Goal: Information Seeking & Learning: Learn about a topic

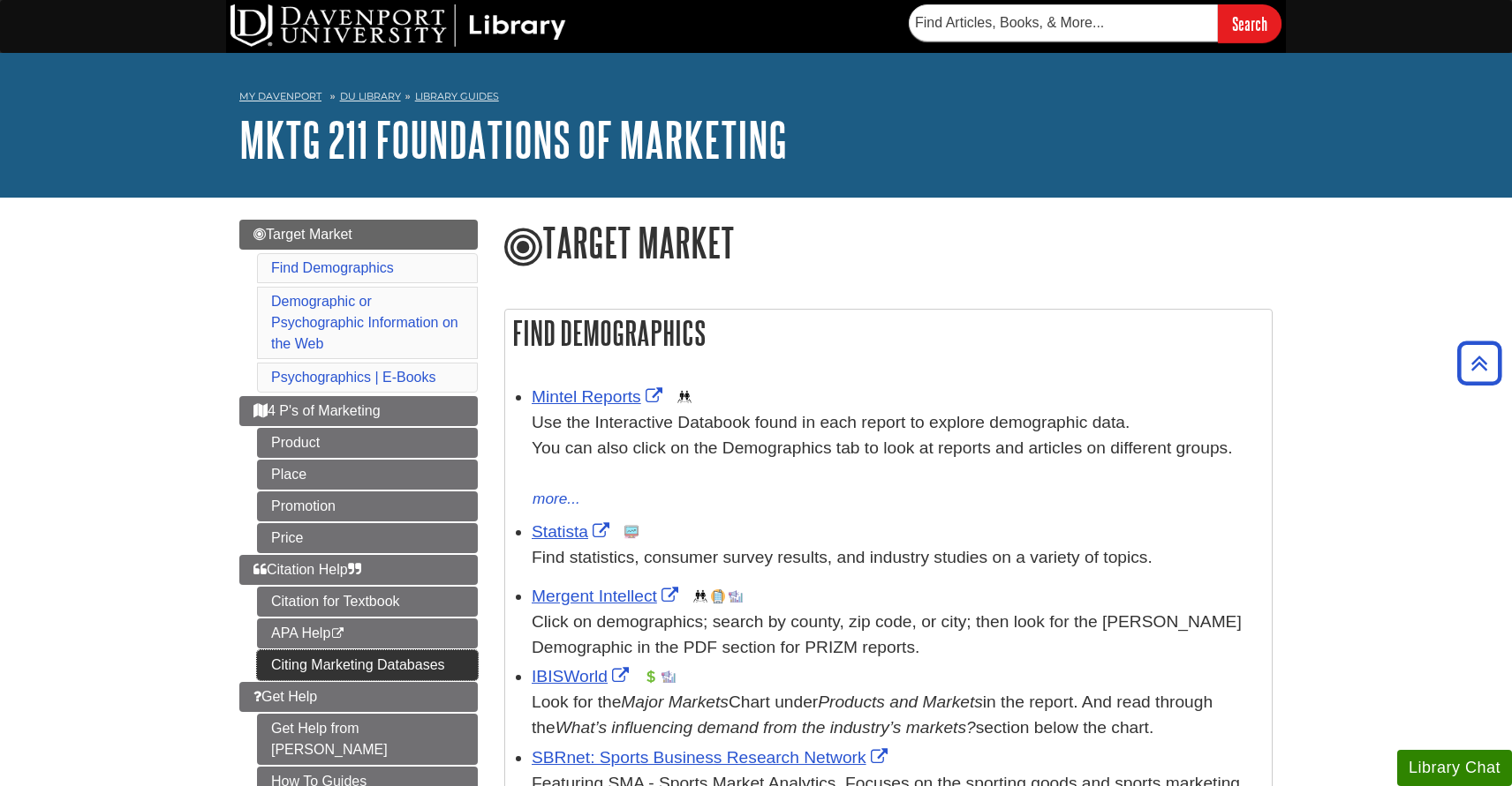
scroll to position [307, 0]
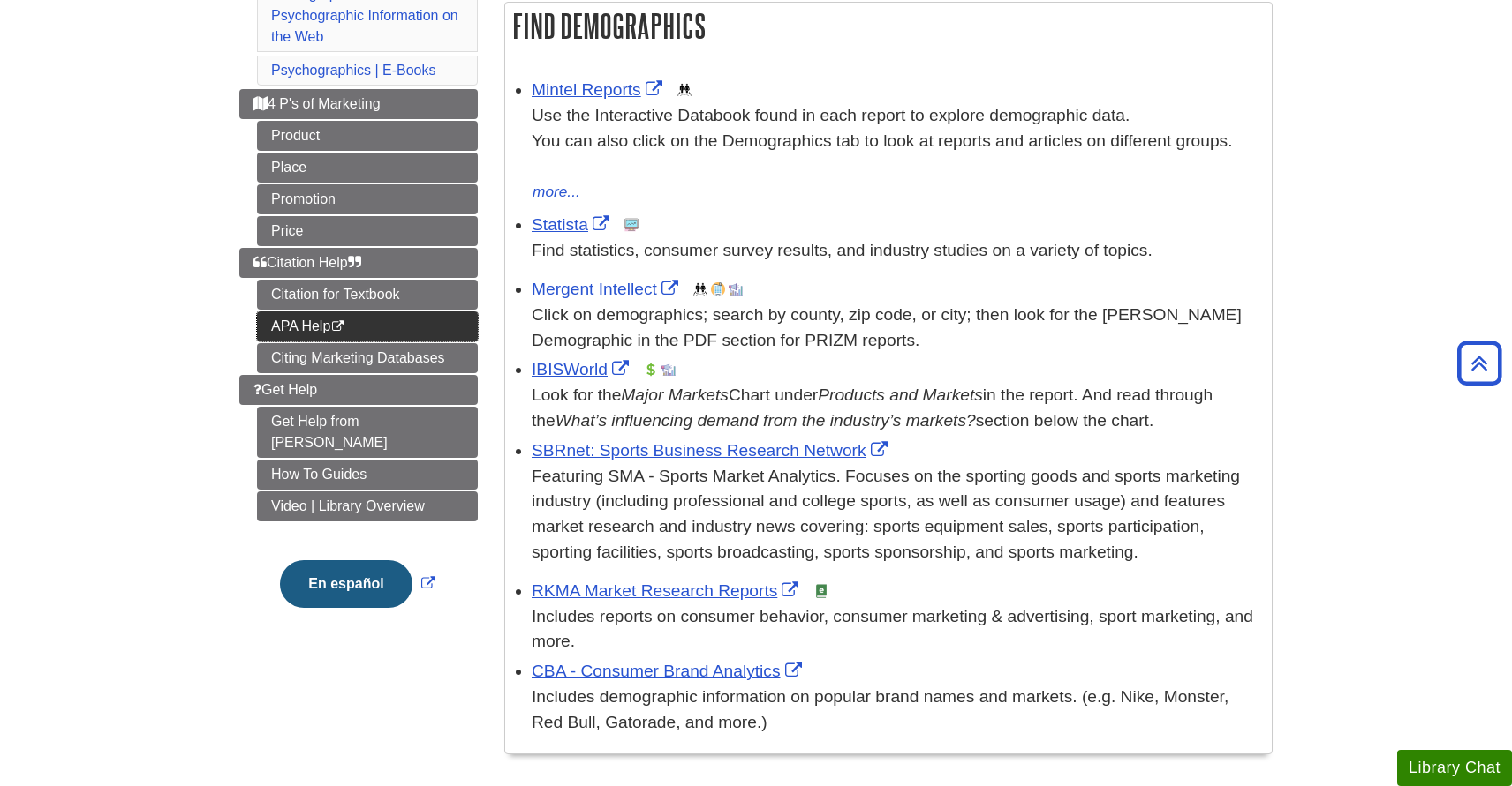
click at [392, 337] on link "APA Help This link opens in a new window" at bounding box center [367, 326] width 221 height 30
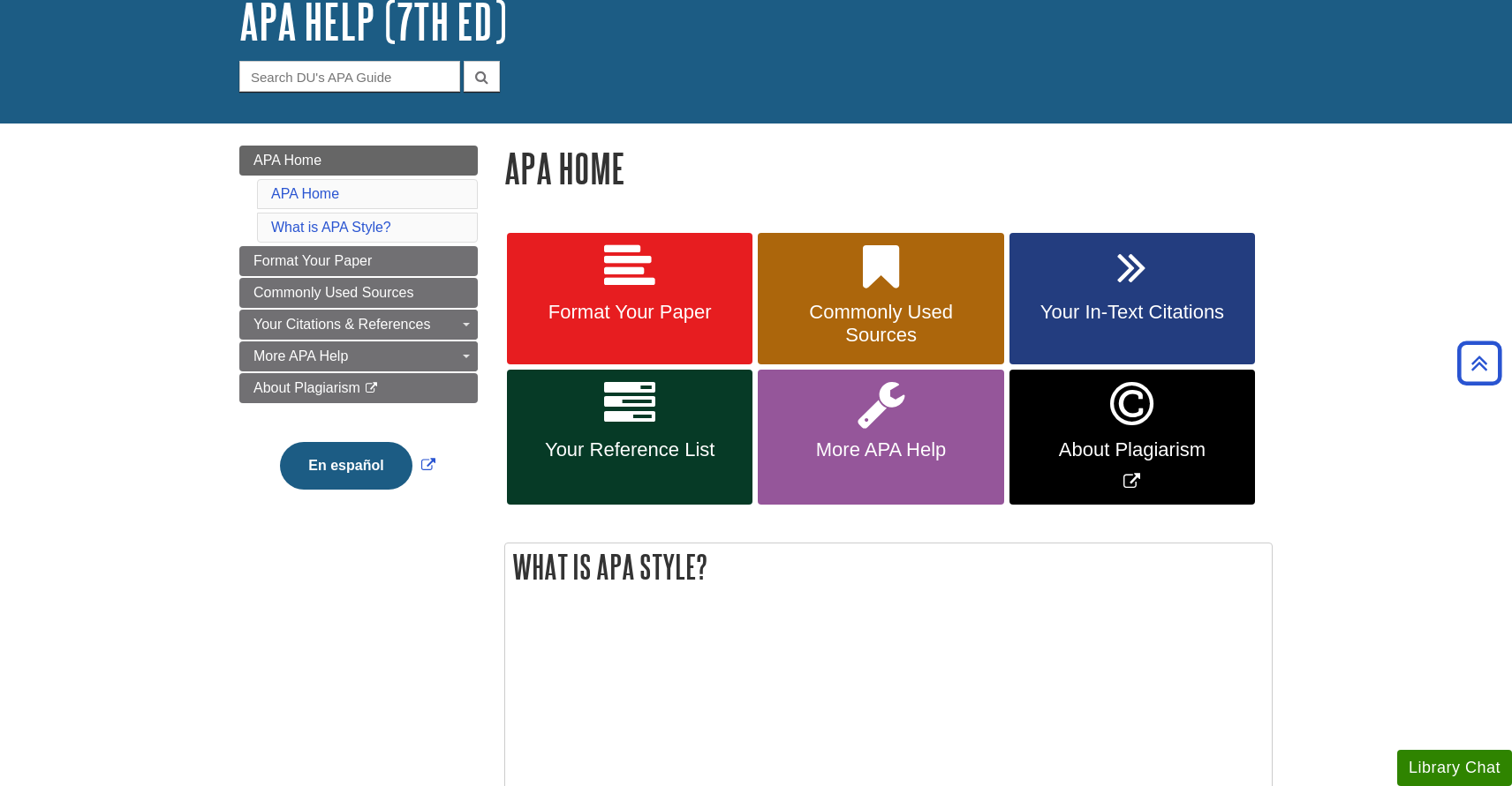
scroll to position [79, 0]
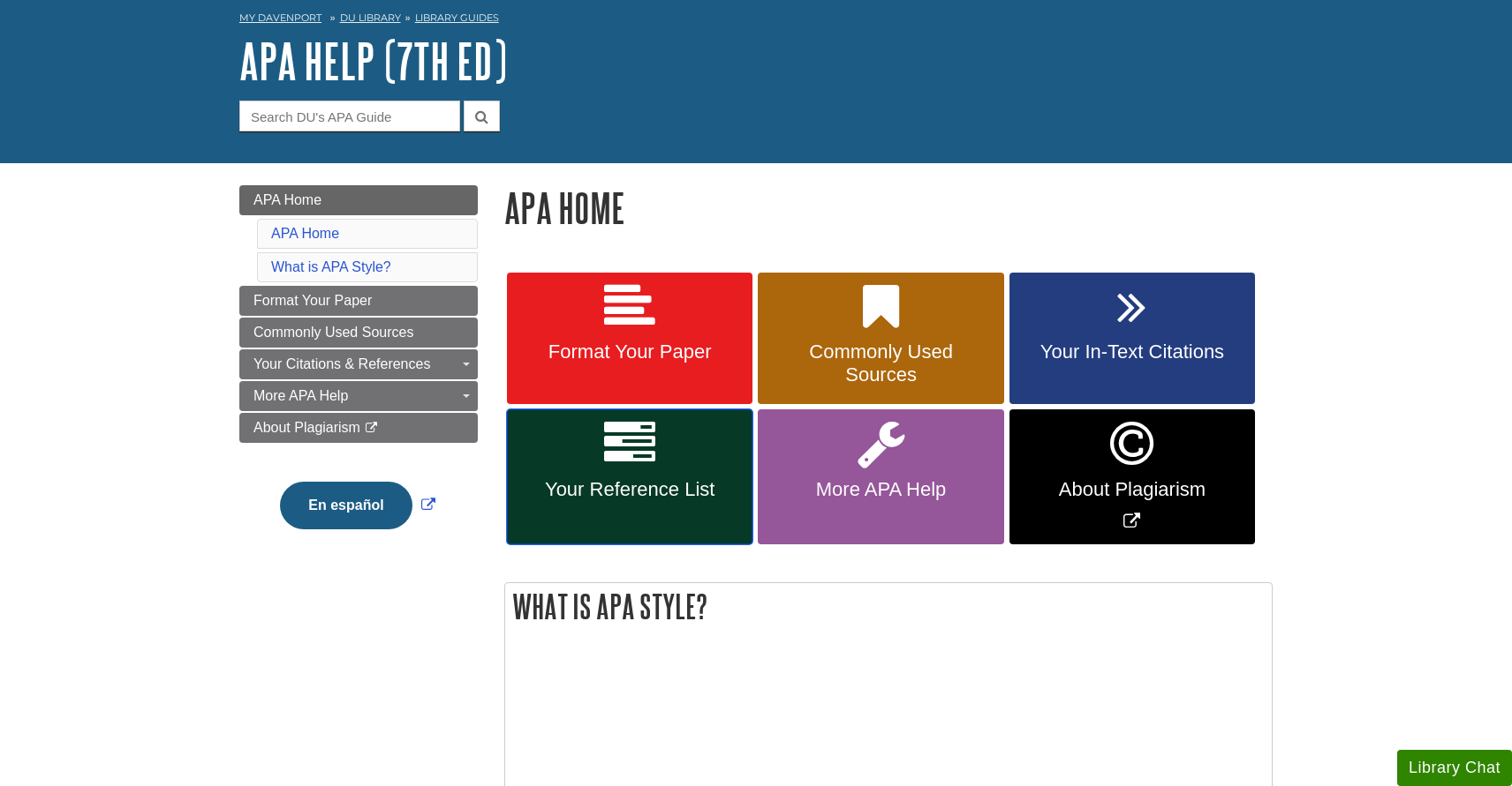
click at [649, 475] on link "Your Reference List" at bounding box center [629, 477] width 245 height 135
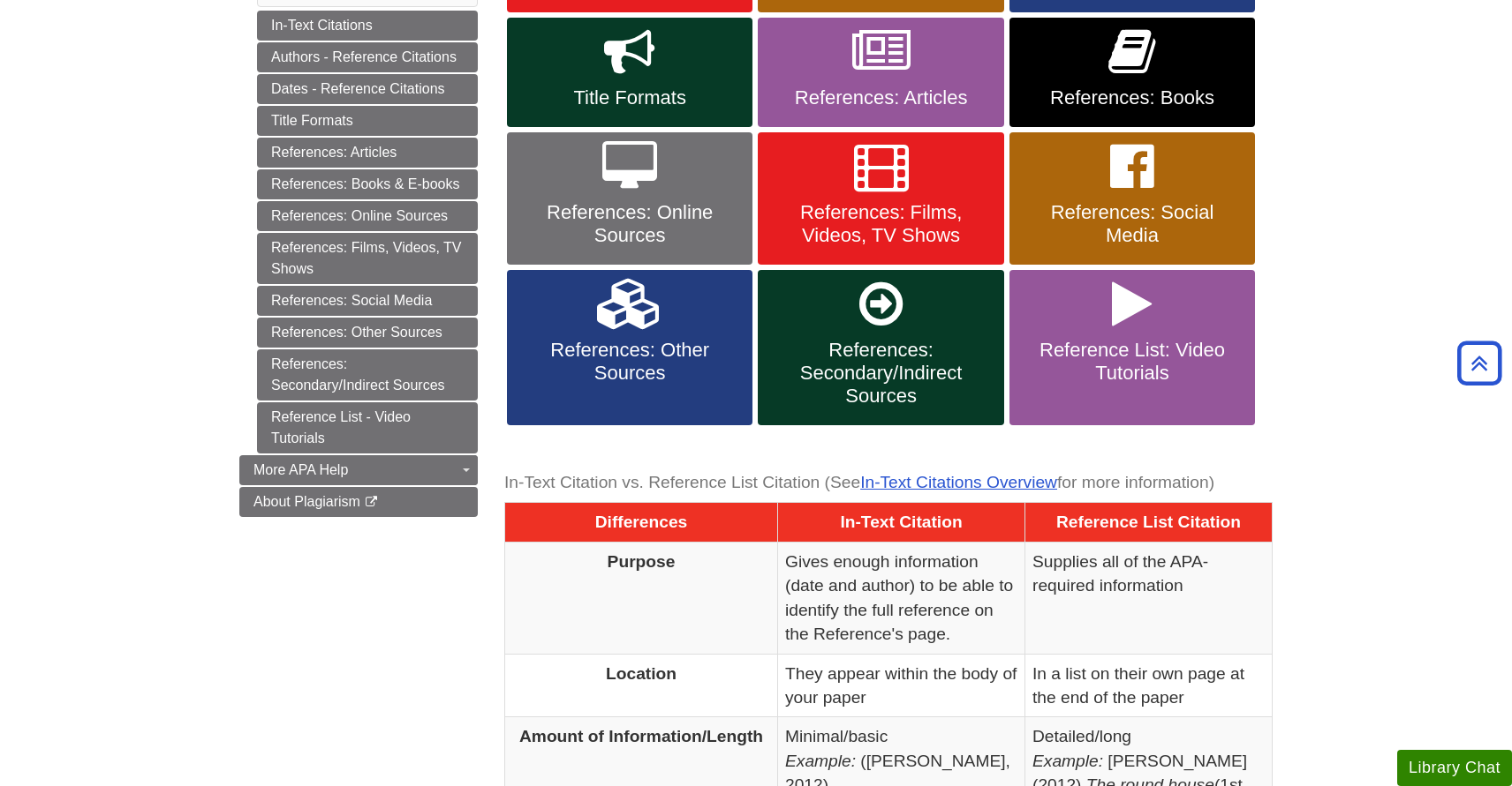
scroll to position [414, 0]
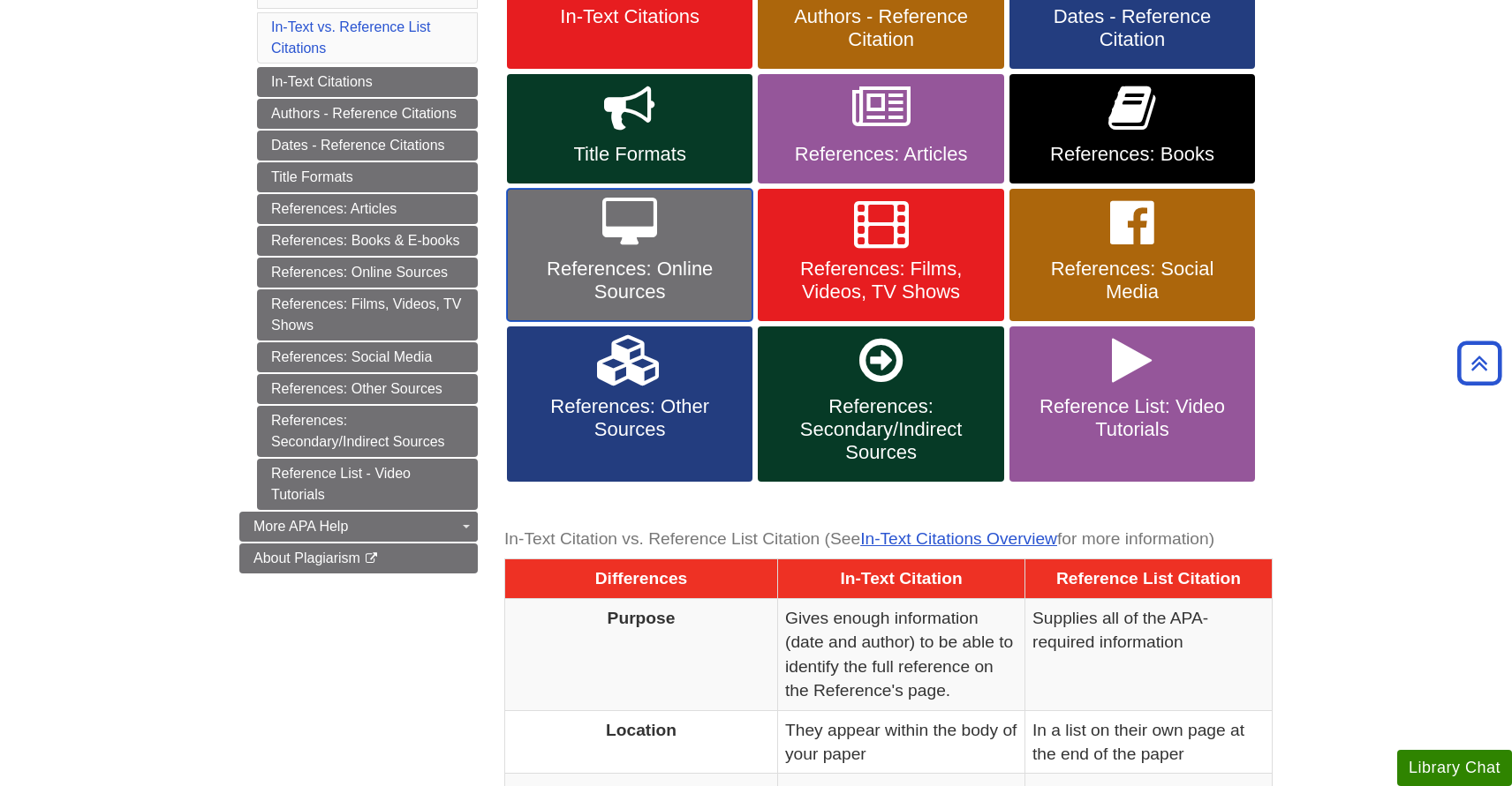
click at [699, 288] on span "References: Online Sources" at bounding box center [629, 280] width 219 height 46
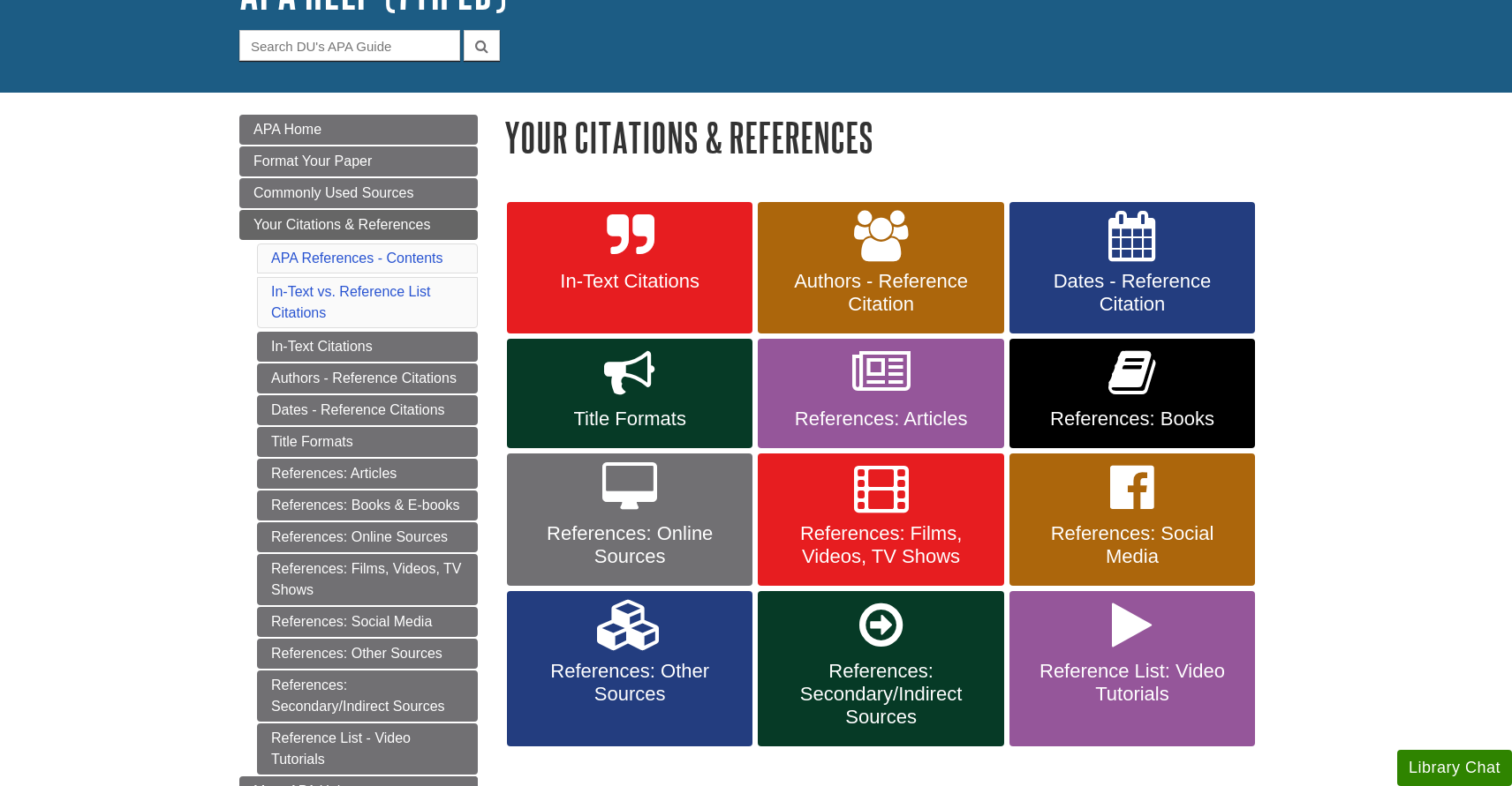
scroll to position [153, 0]
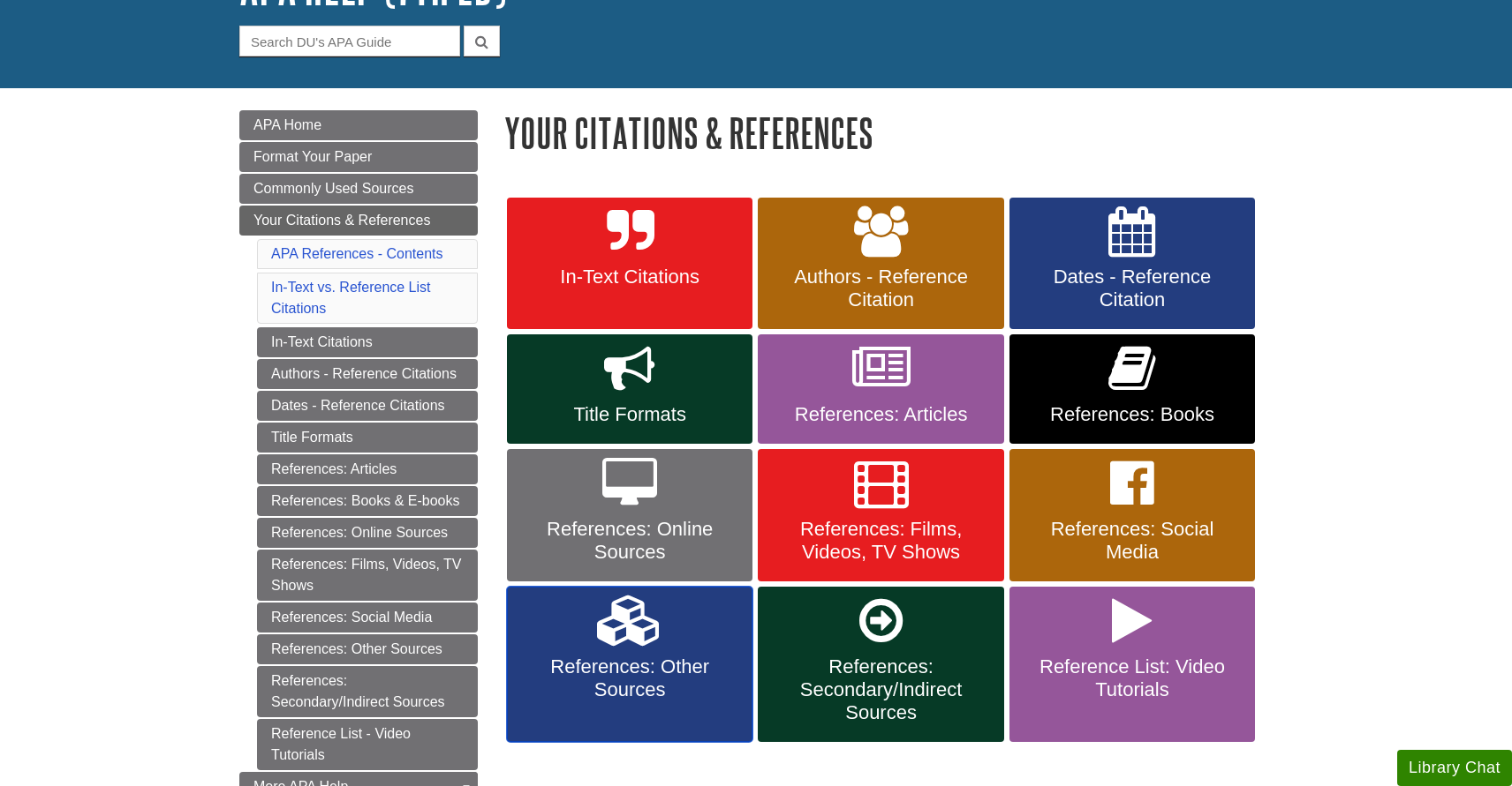
click at [652, 702] on link "References: Other Sources" at bounding box center [629, 664] width 245 height 155
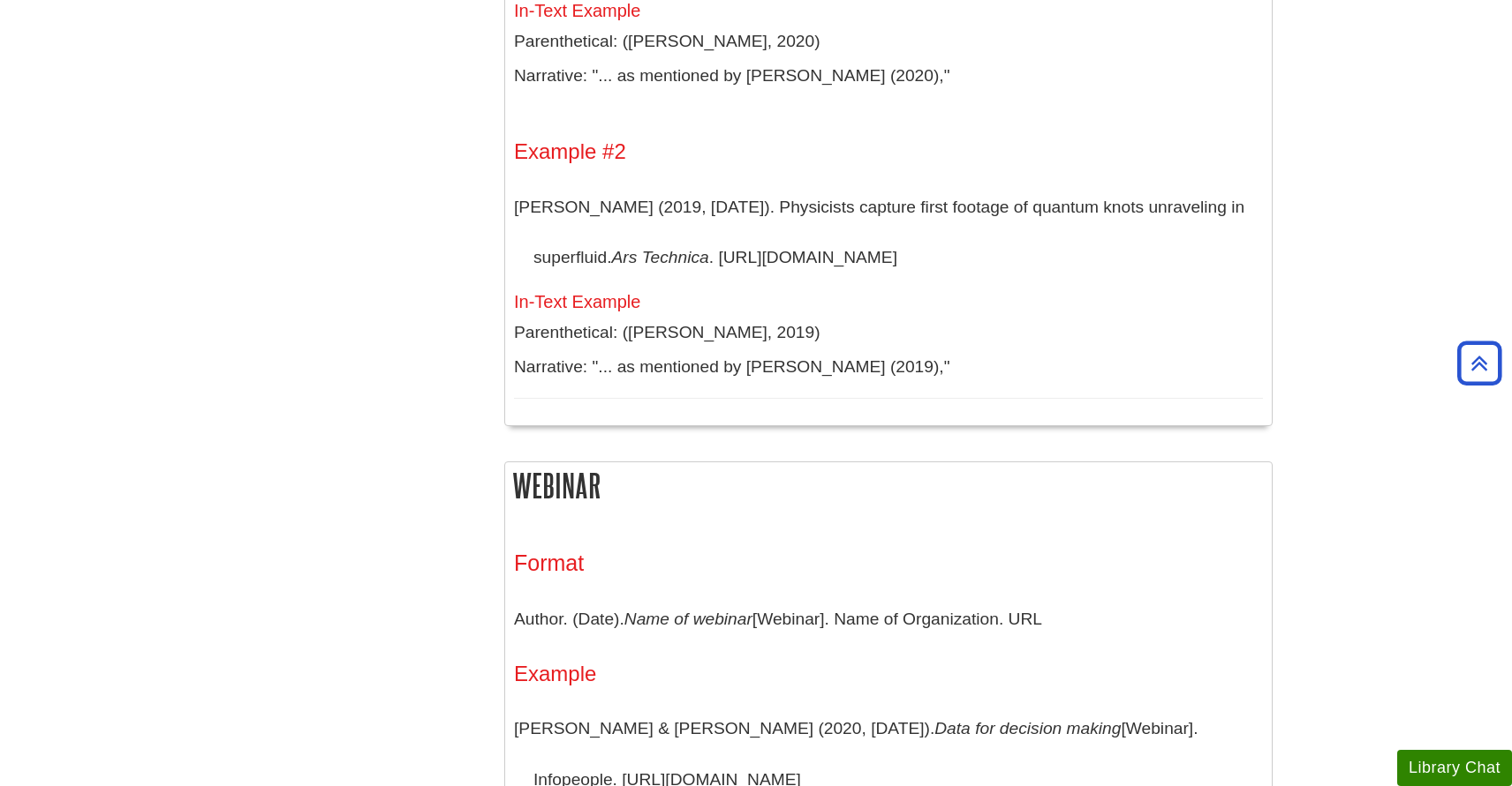
scroll to position [13167, 0]
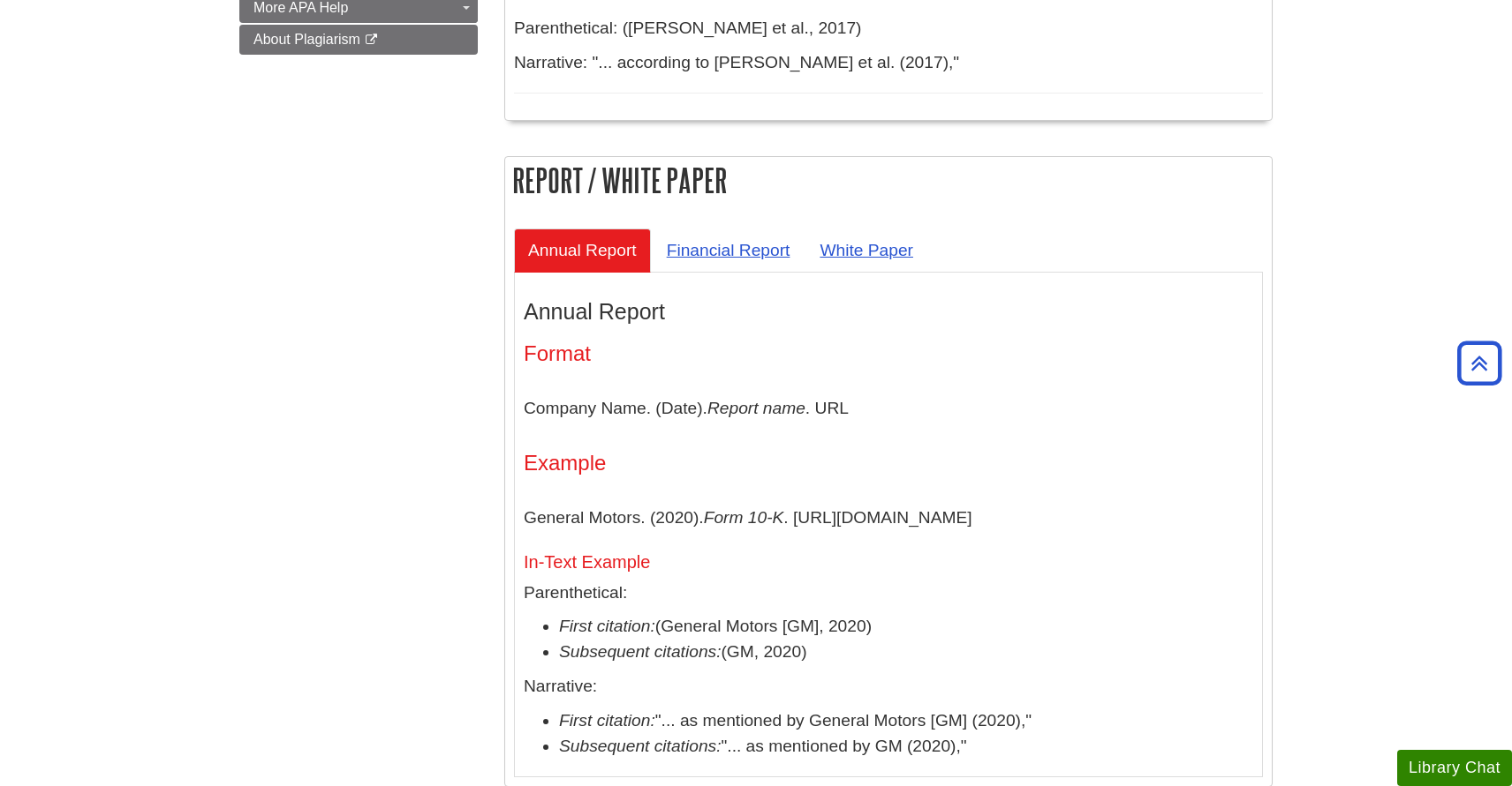
scroll to position [1191, 0]
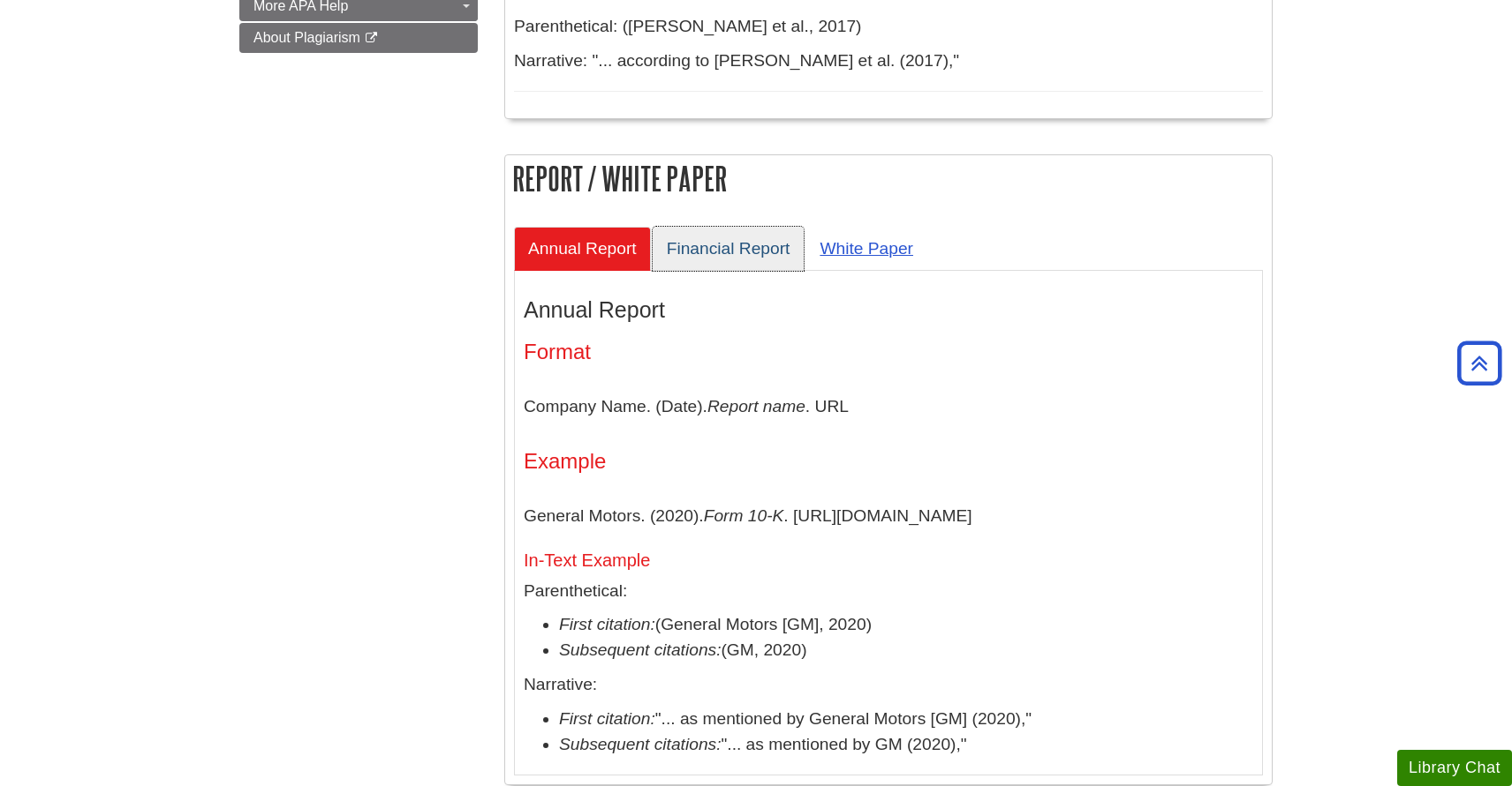
click at [756, 269] on link "Financial Report" at bounding box center [728, 249] width 152 height 44
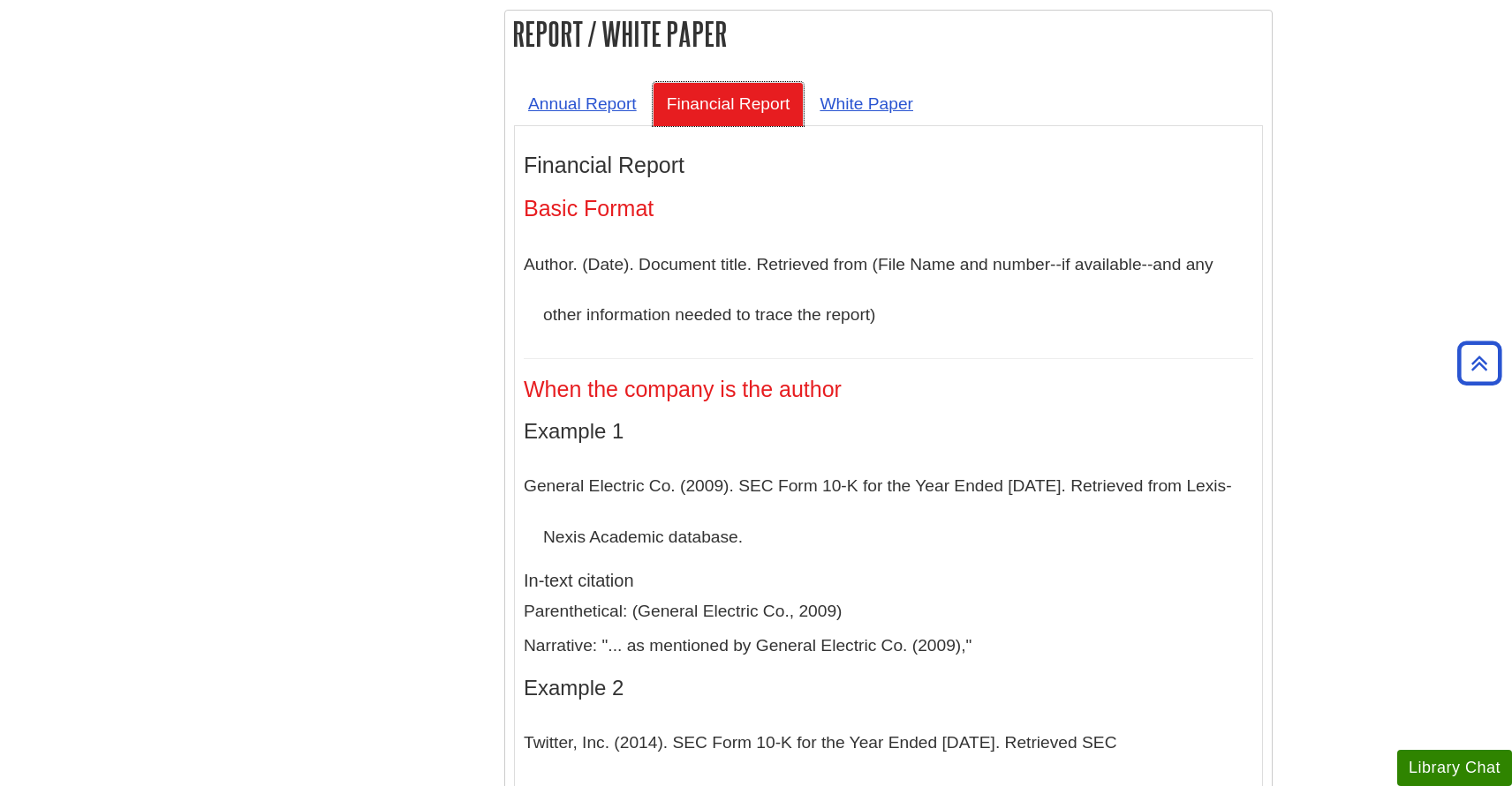
scroll to position [1336, 0]
click at [856, 114] on link "White Paper" at bounding box center [866, 103] width 122 height 44
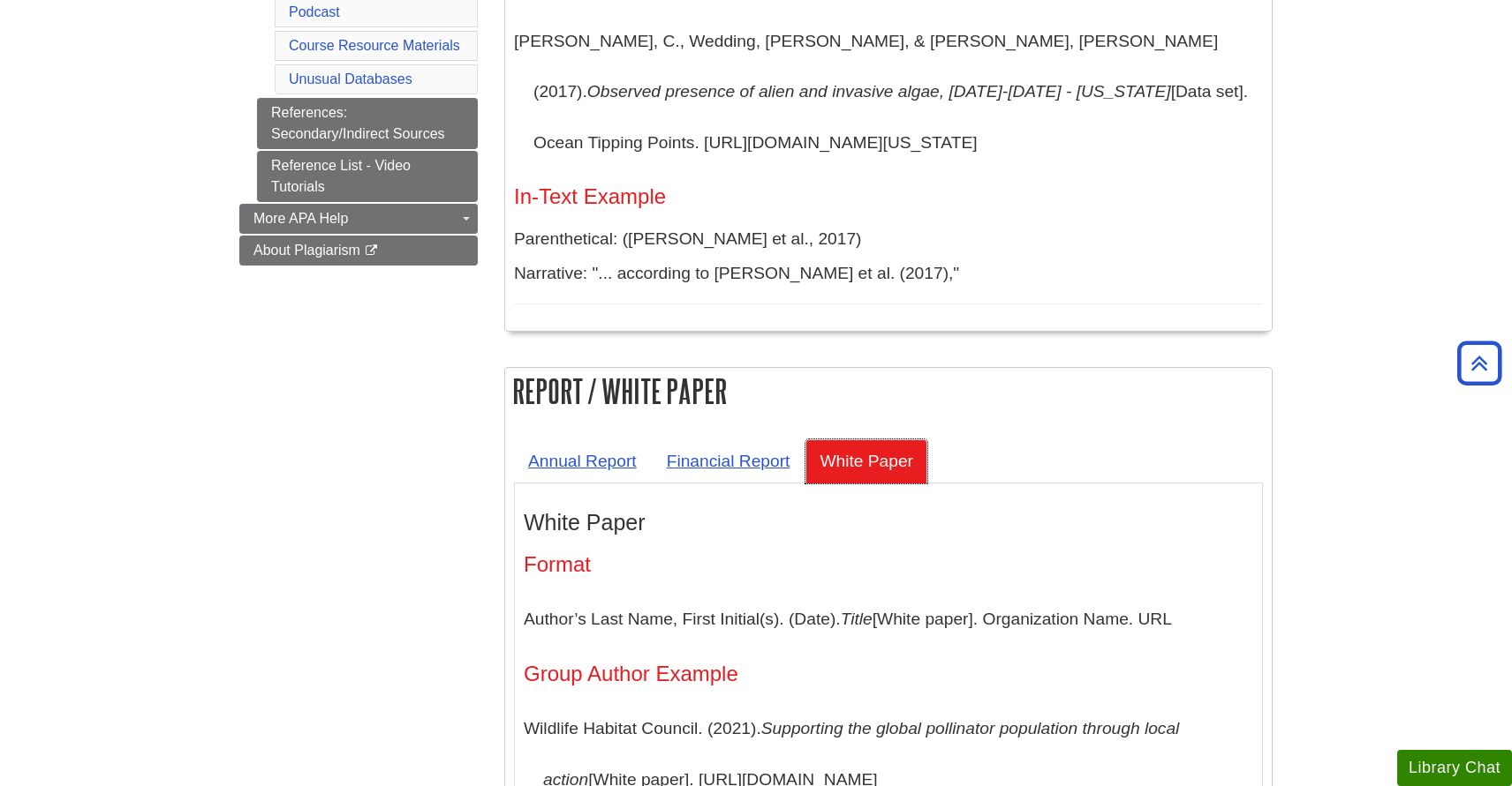
scroll to position [947, 0]
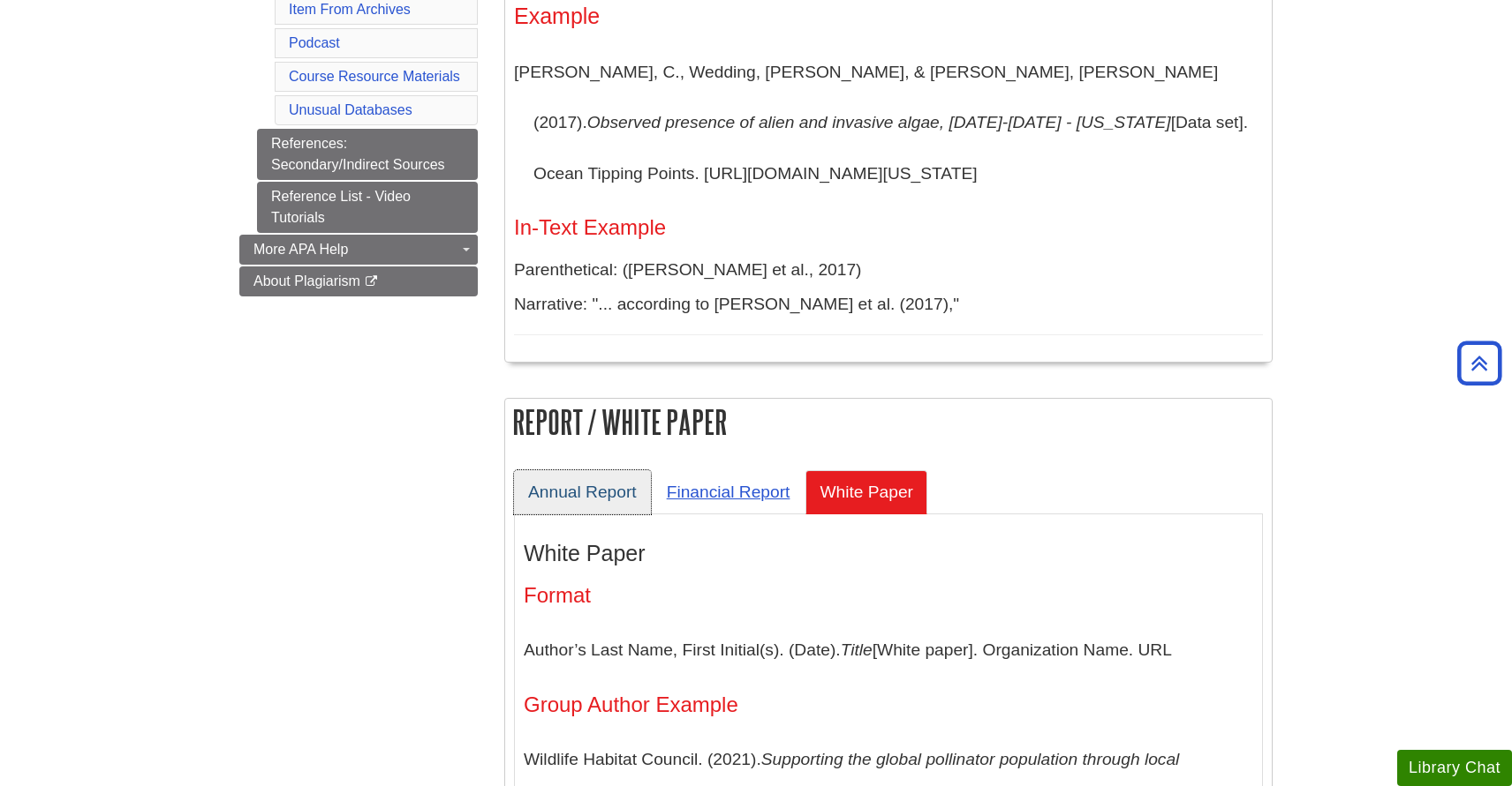
click at [575, 500] on link "Annual Report" at bounding box center [582, 492] width 137 height 44
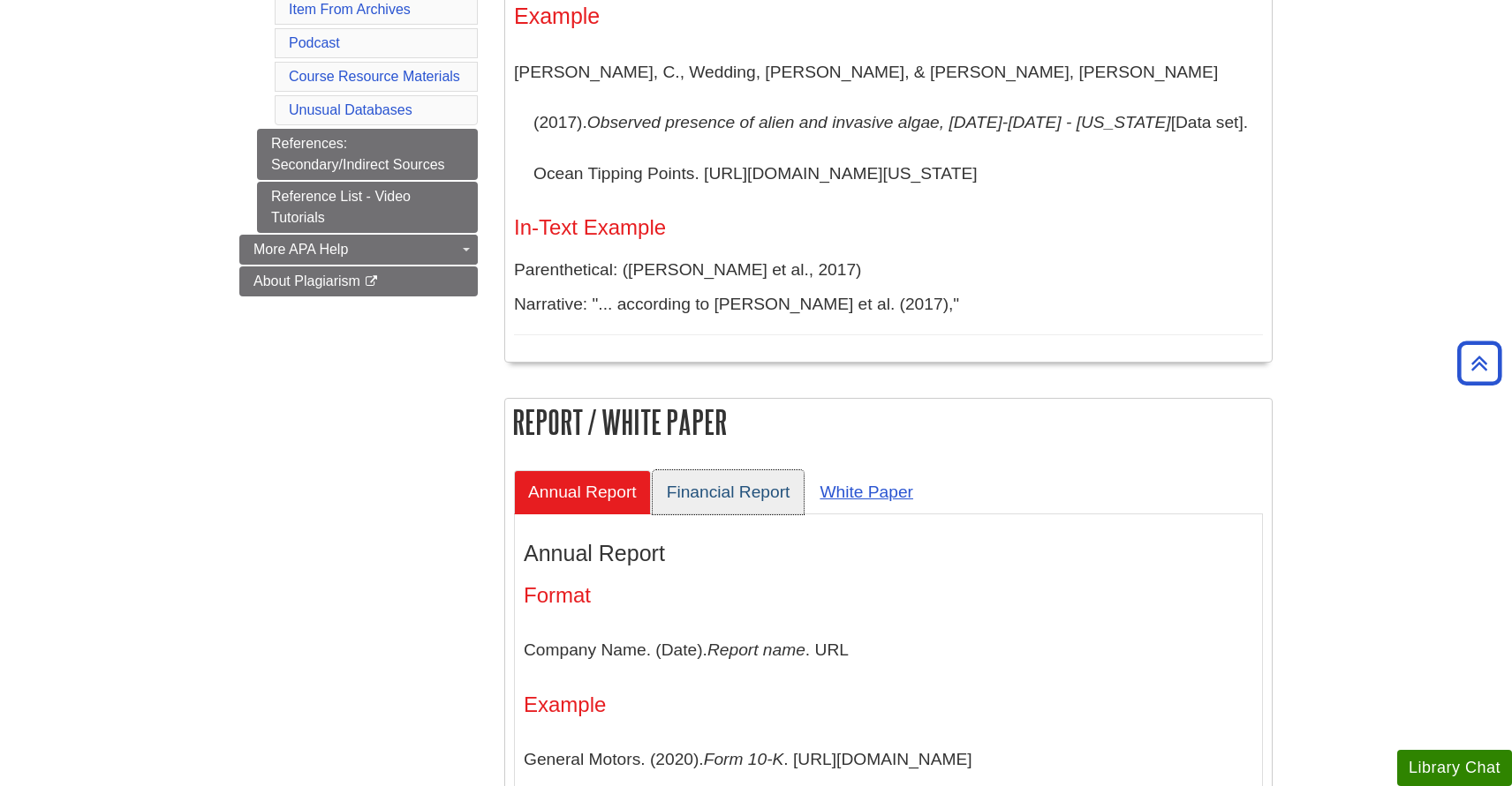
click at [708, 505] on link "Financial Report" at bounding box center [728, 492] width 152 height 44
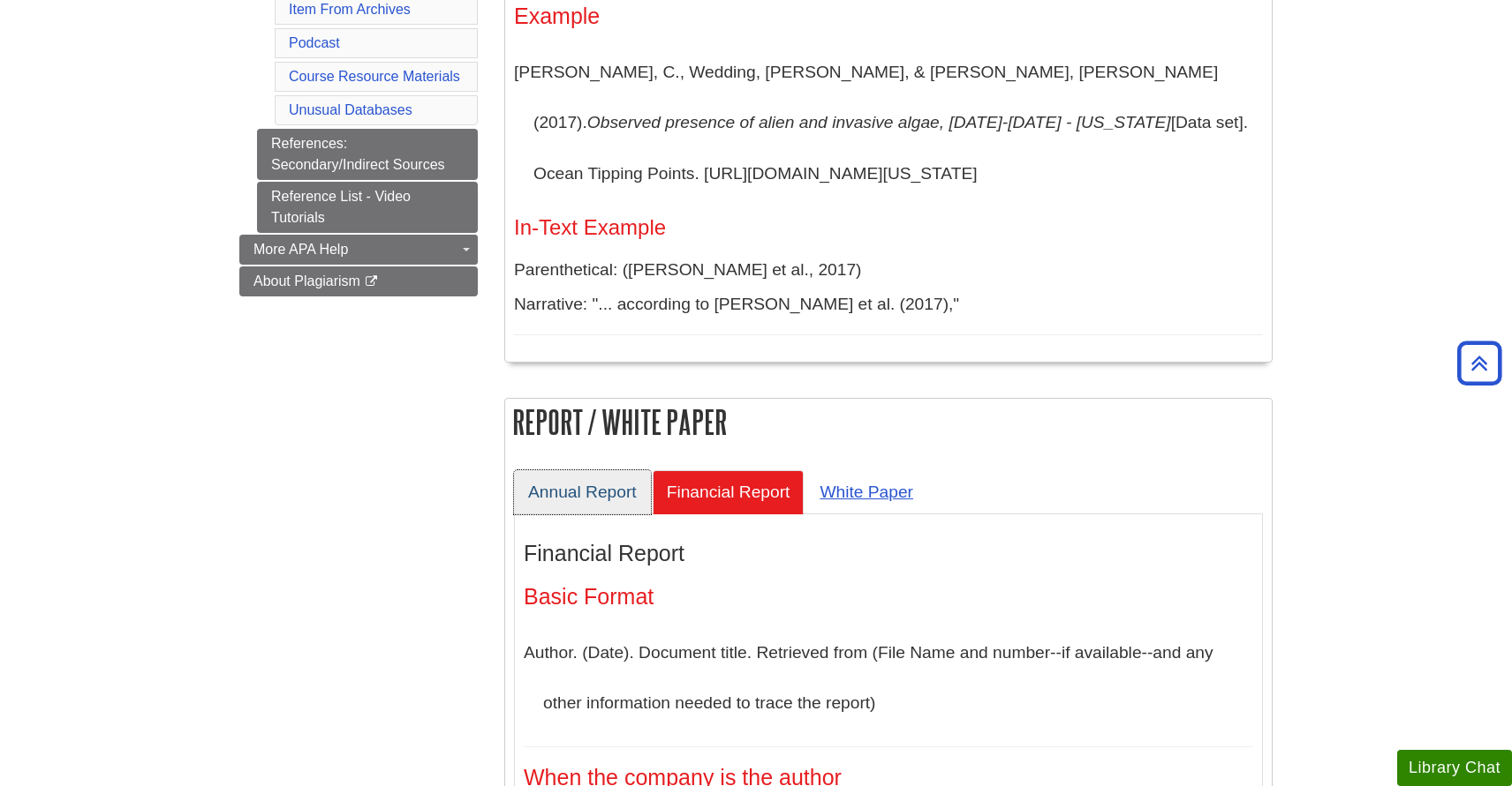
click at [596, 502] on link "Annual Report" at bounding box center [582, 492] width 137 height 44
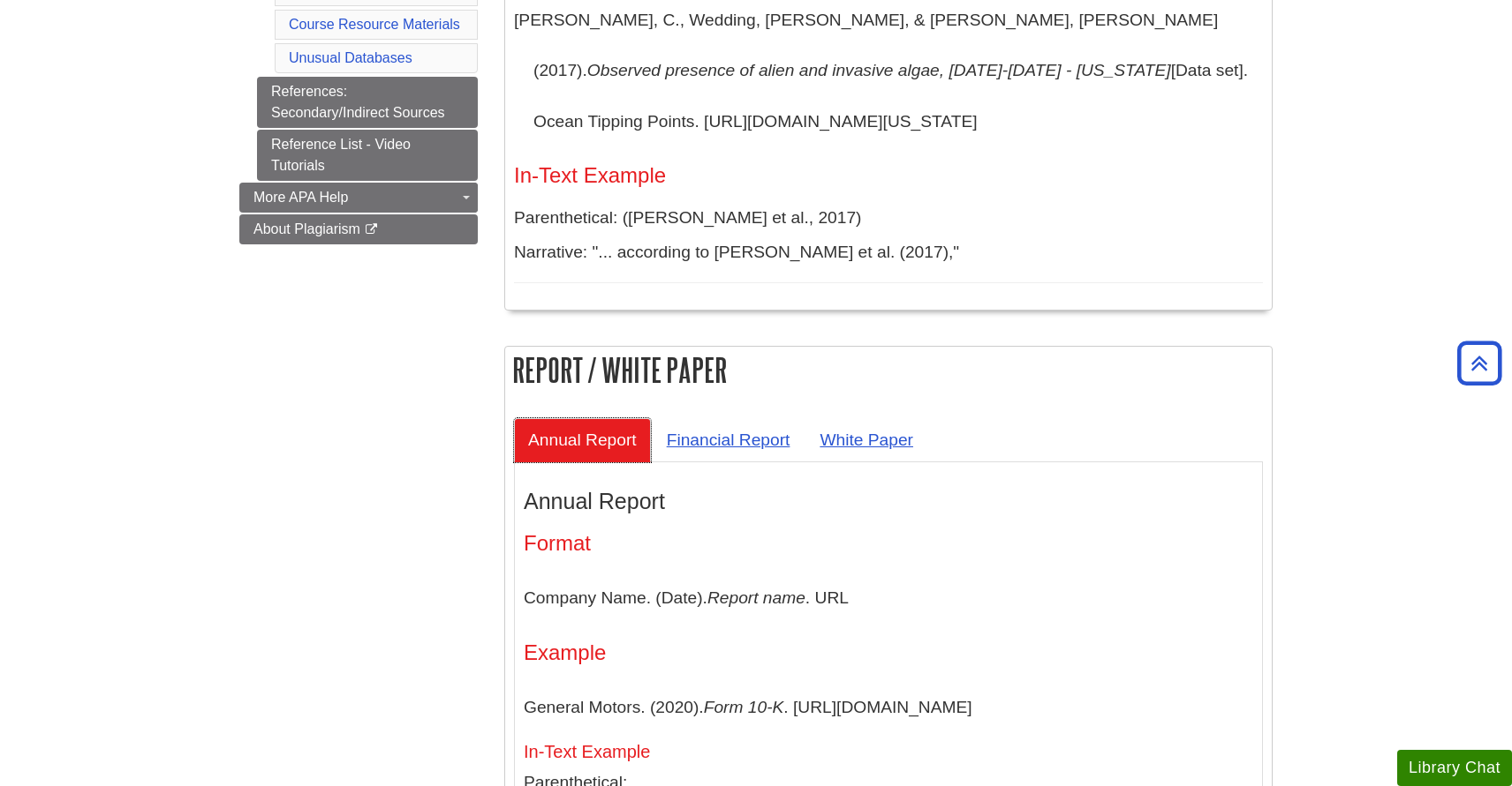
scroll to position [1013, 0]
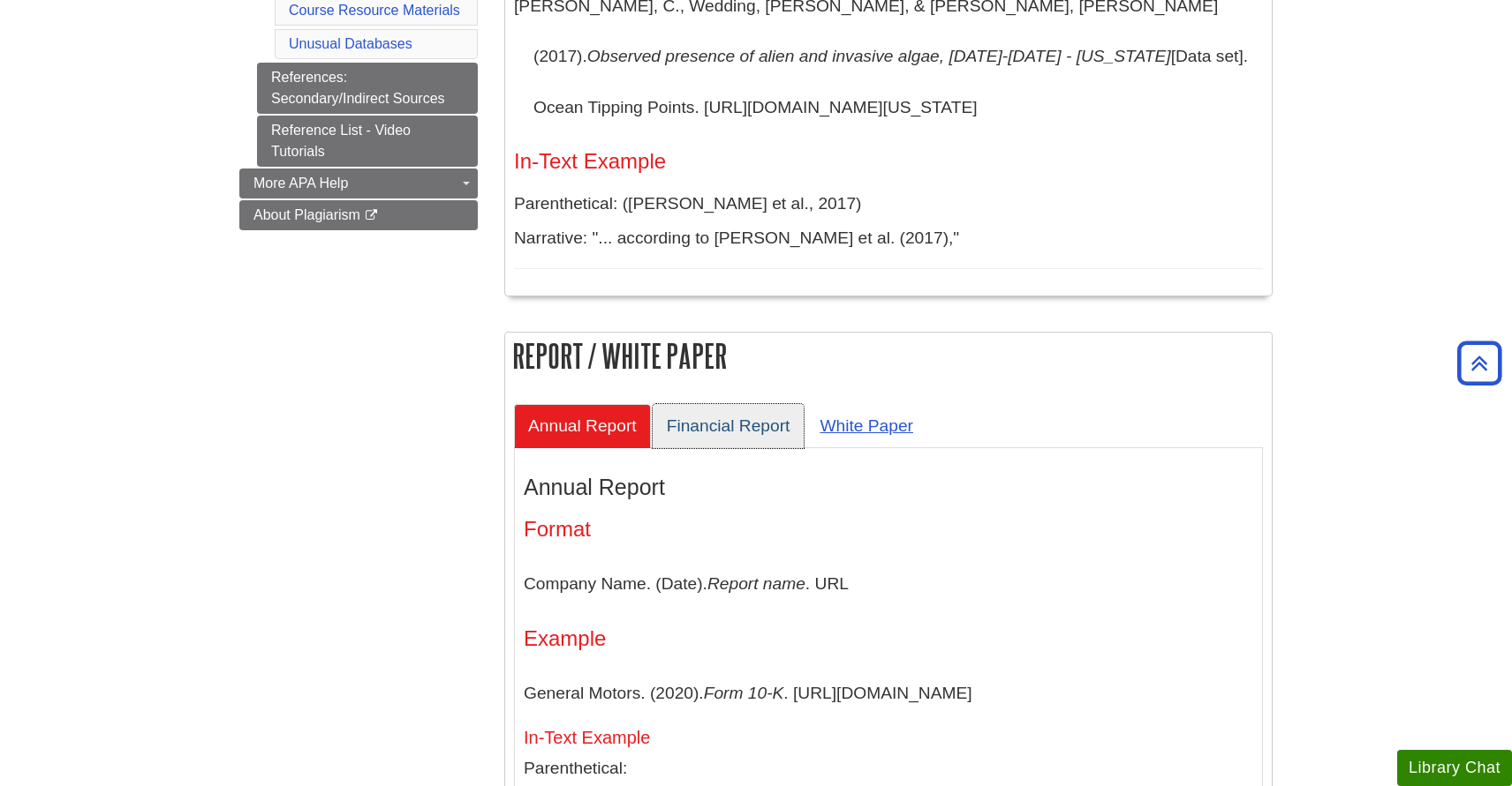
click at [689, 432] on link "Financial Report" at bounding box center [728, 426] width 152 height 44
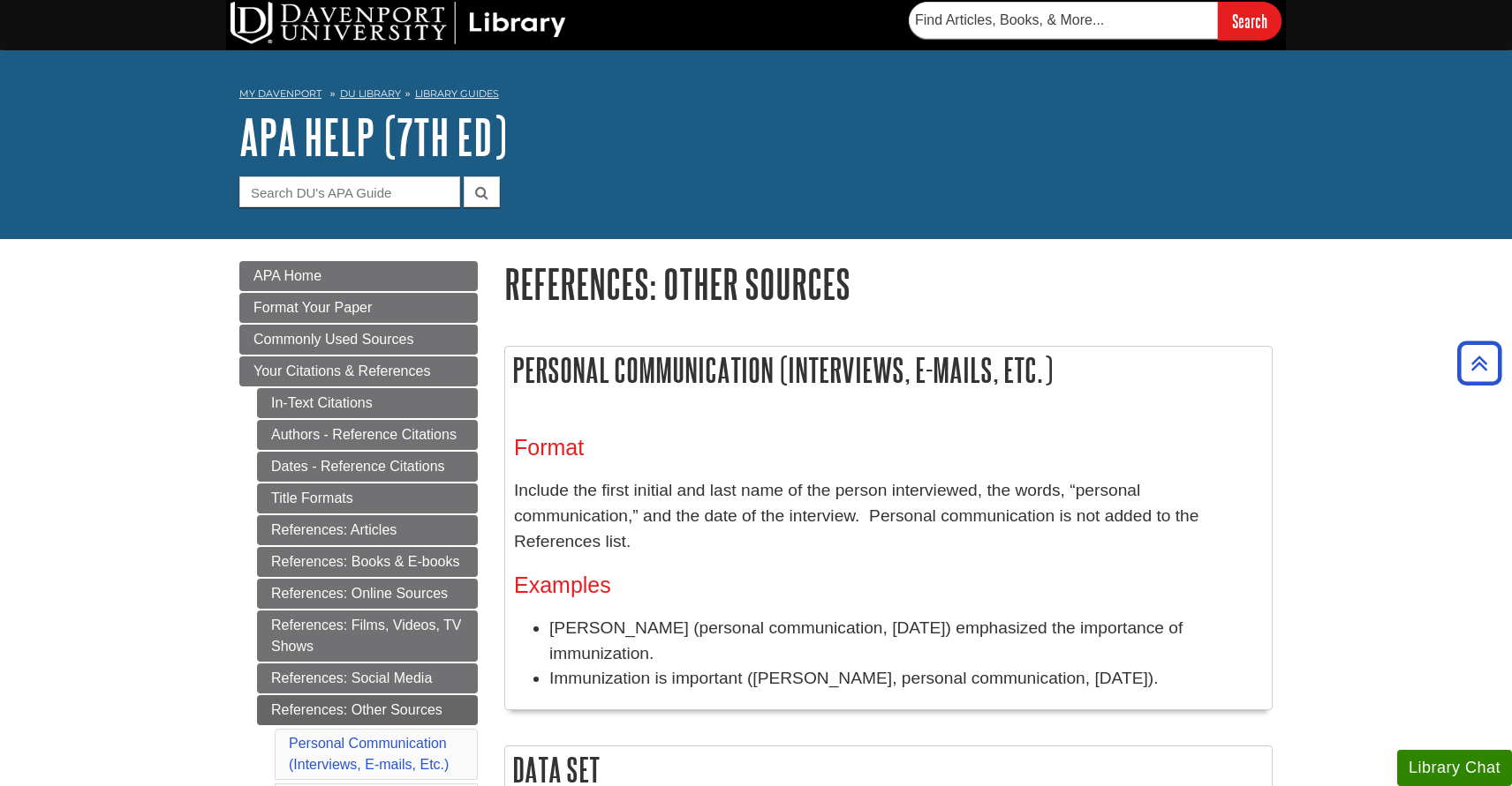
scroll to position [0, 0]
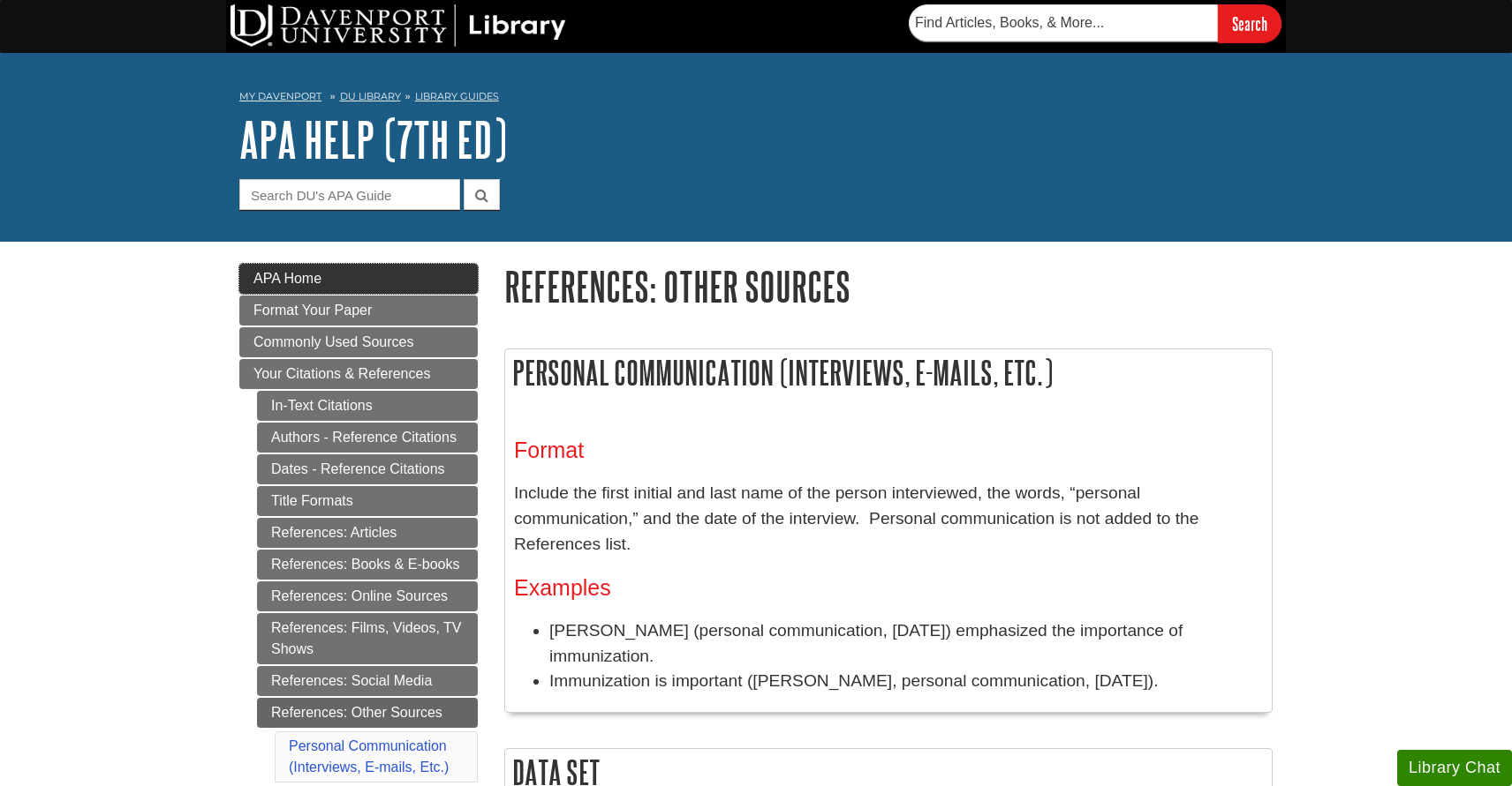
click at [383, 281] on link "APA Home" at bounding box center [359, 279] width 239 height 30
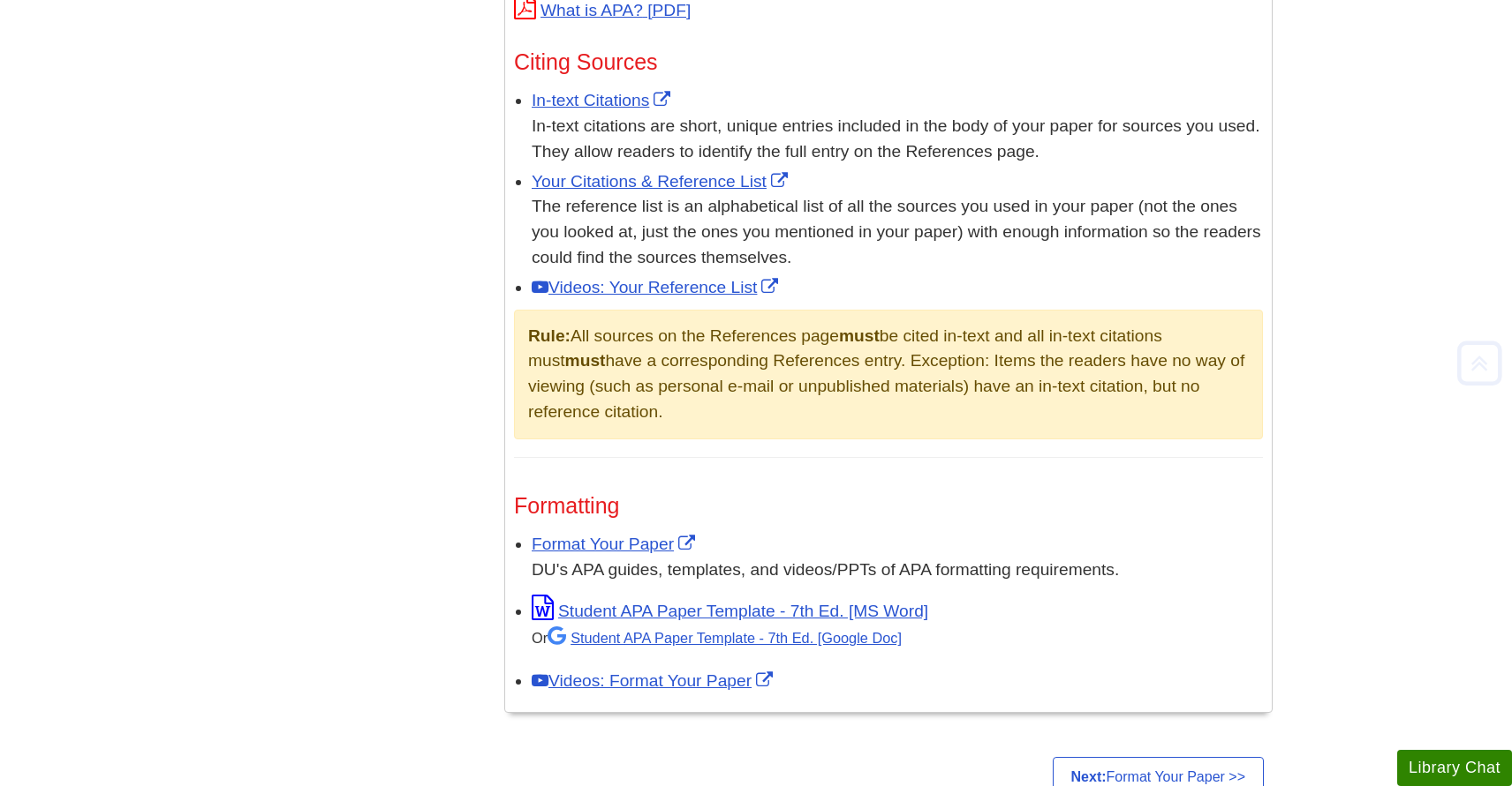
scroll to position [1527, 0]
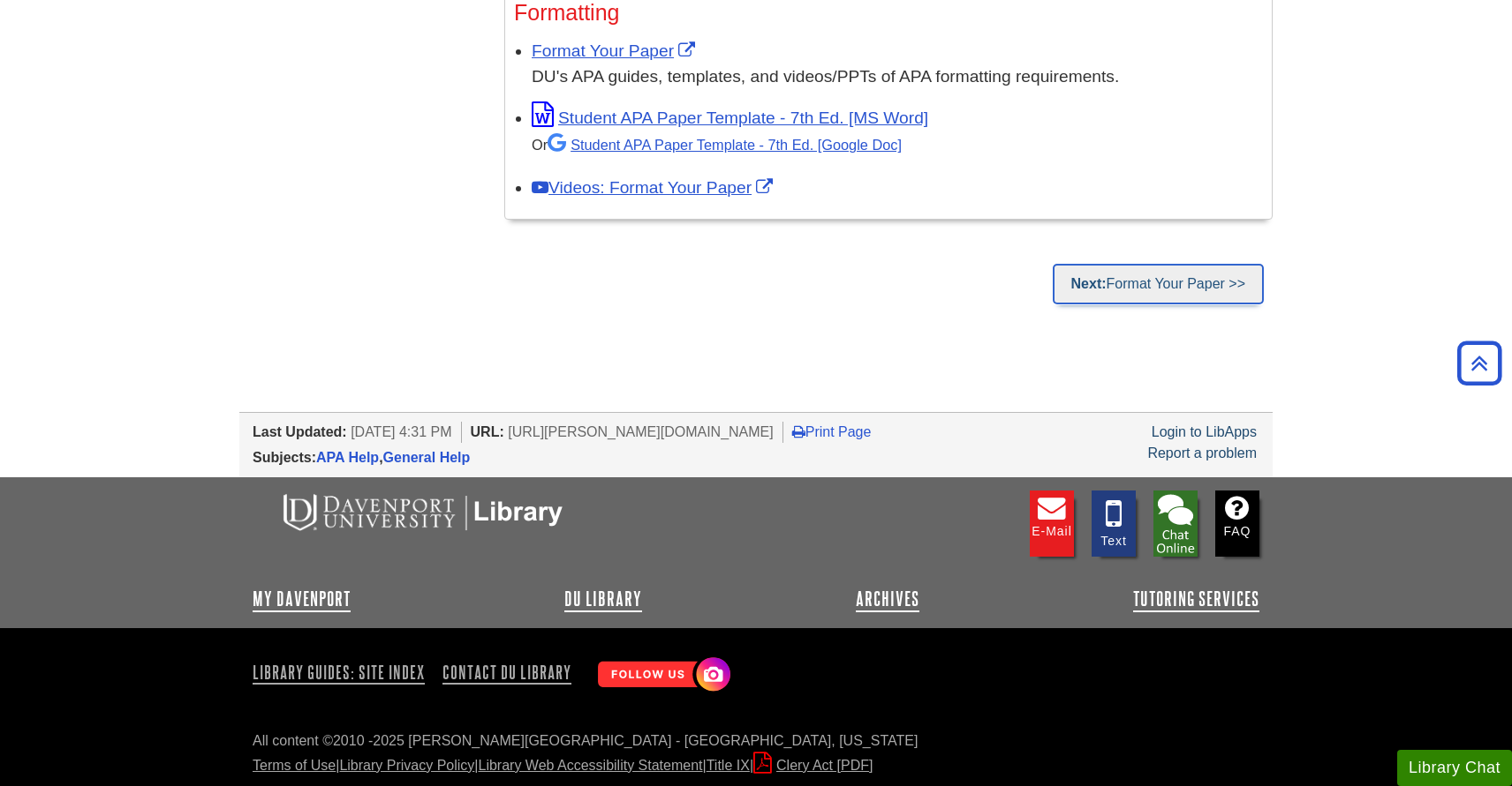
click at [1125, 273] on link "Next: Format Your Paper >>" at bounding box center [1158, 284] width 211 height 41
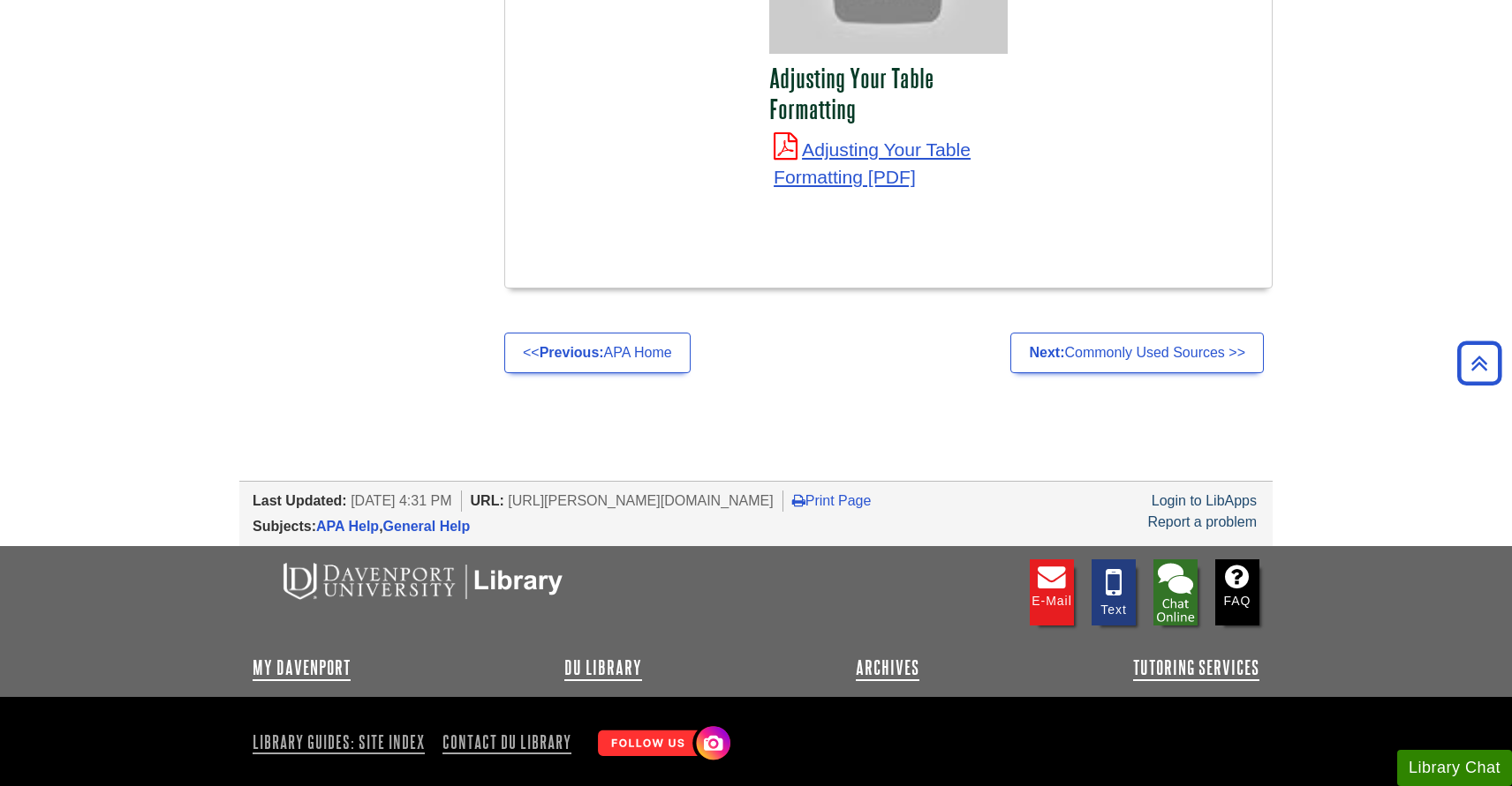
scroll to position [6739, 0]
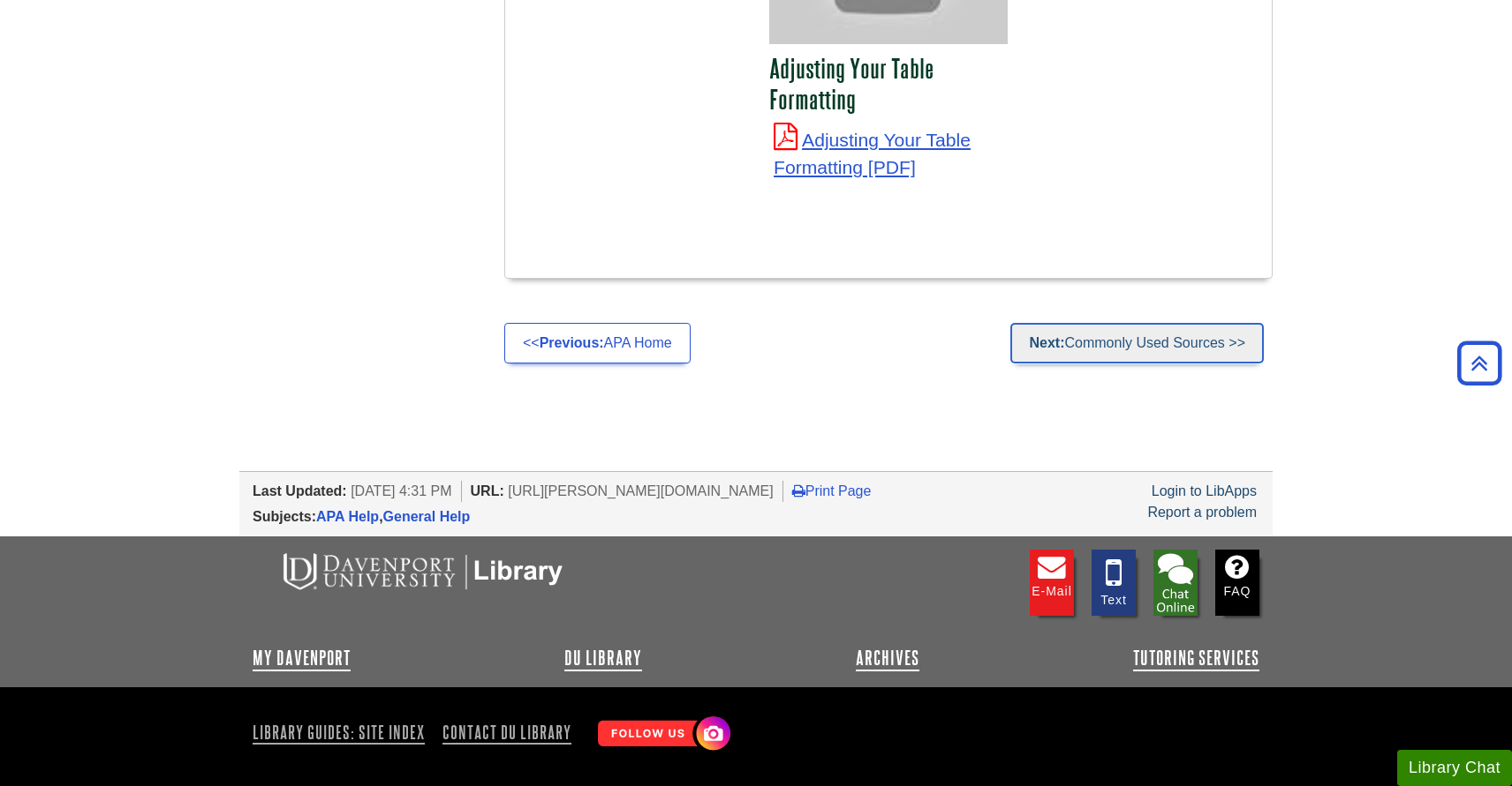
click at [1171, 329] on link "Next: Commonly Used Sources >>" at bounding box center [1136, 343] width 253 height 41
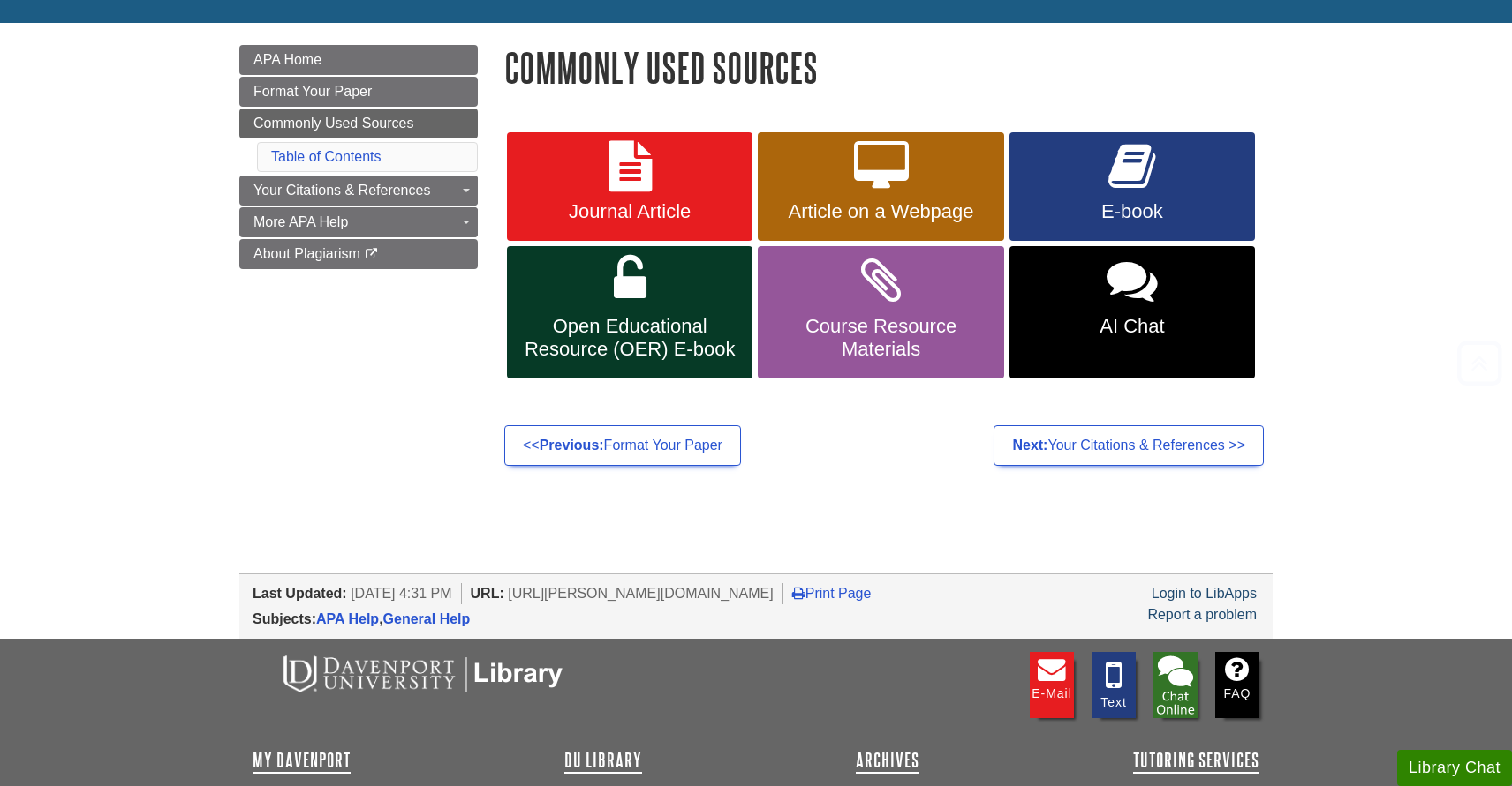
scroll to position [223, 0]
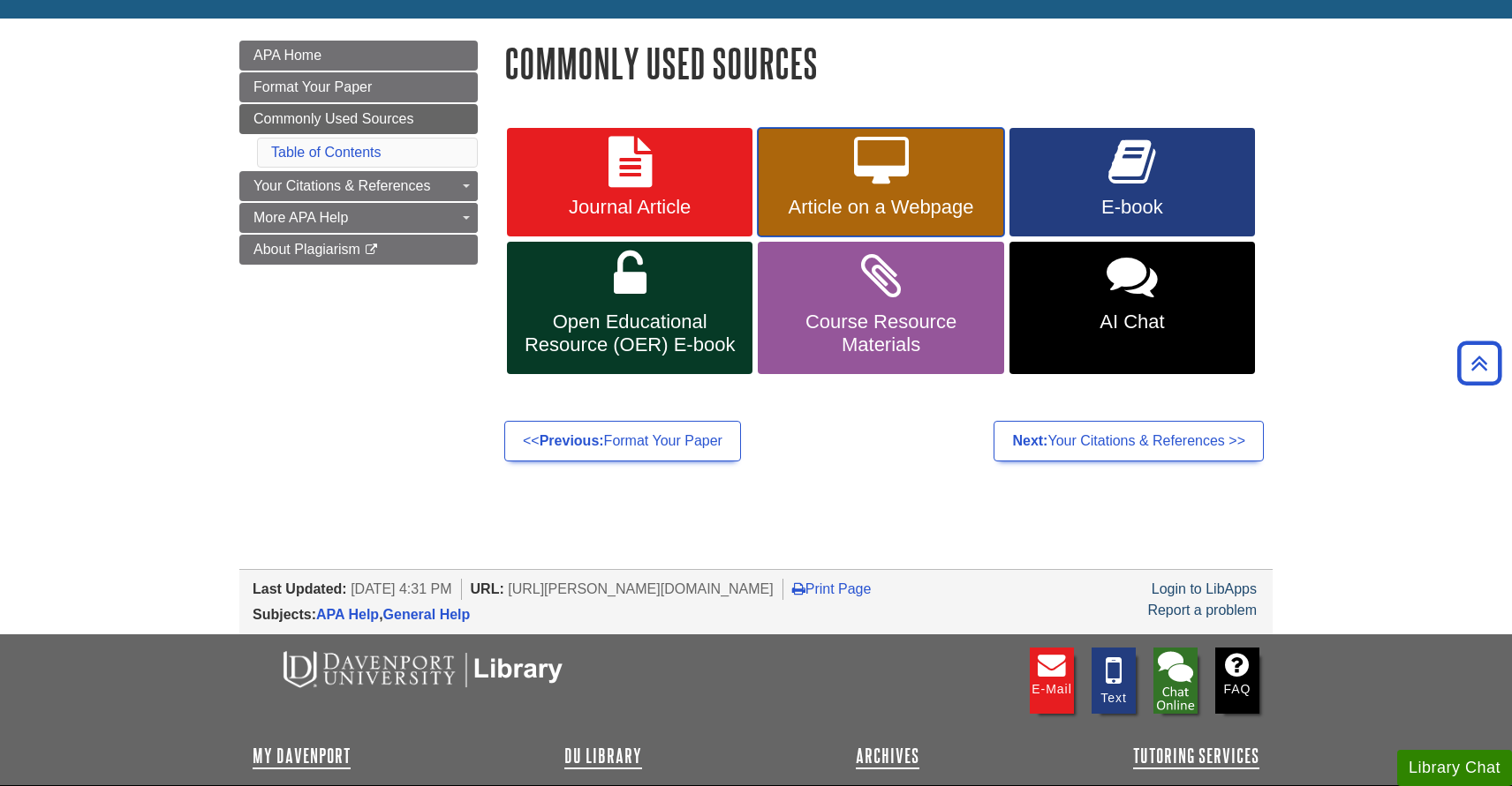
click at [902, 201] on span "Article on a Webpage" at bounding box center [880, 207] width 219 height 23
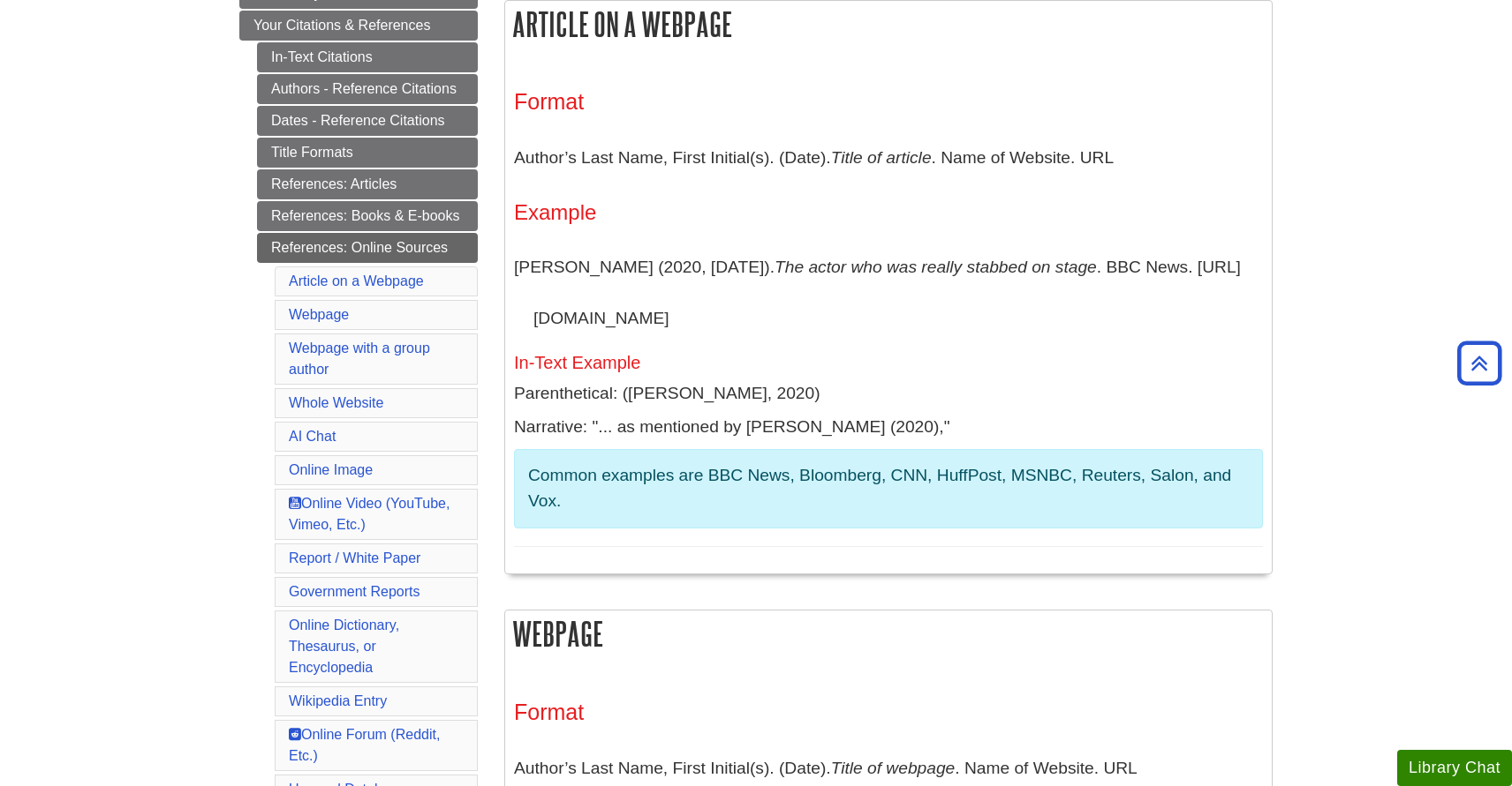
scroll to position [349, 0]
